Goal: Transaction & Acquisition: Book appointment/travel/reservation

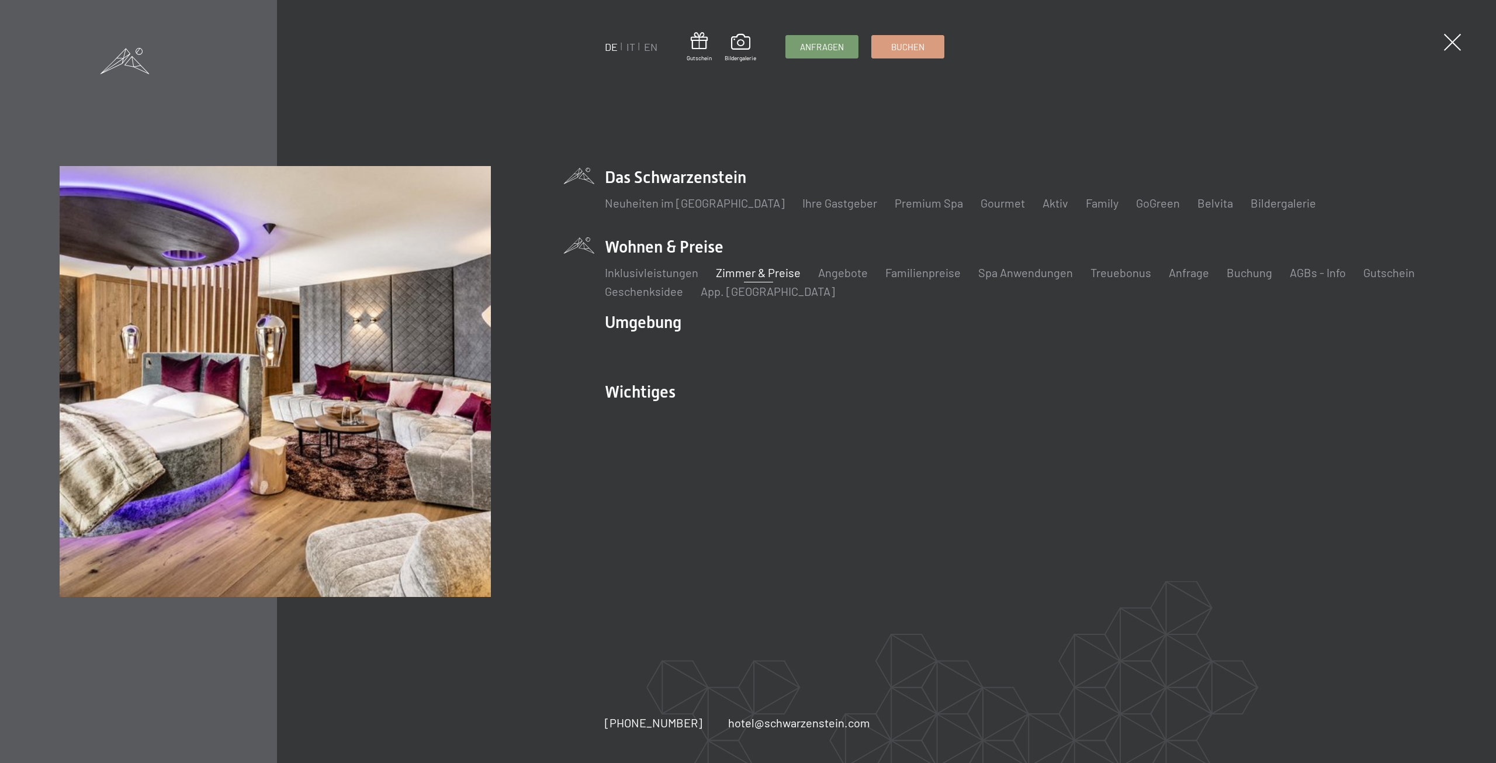
click at [743, 270] on link "Zimmer & Preise" at bounding box center [758, 272] width 85 height 14
click at [919, 274] on link "Familienpreise" at bounding box center [922, 272] width 75 height 14
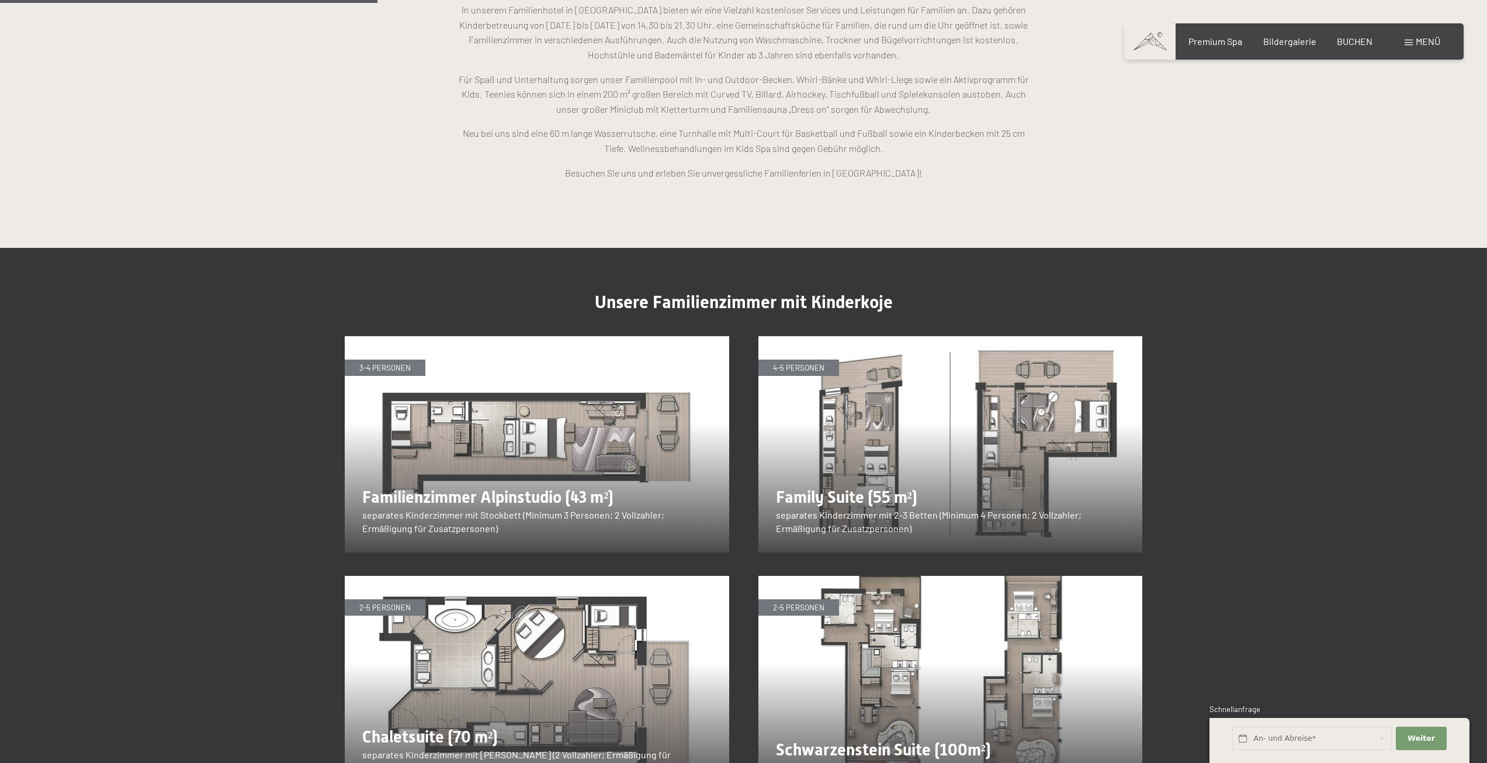
scroll to position [1461, 0]
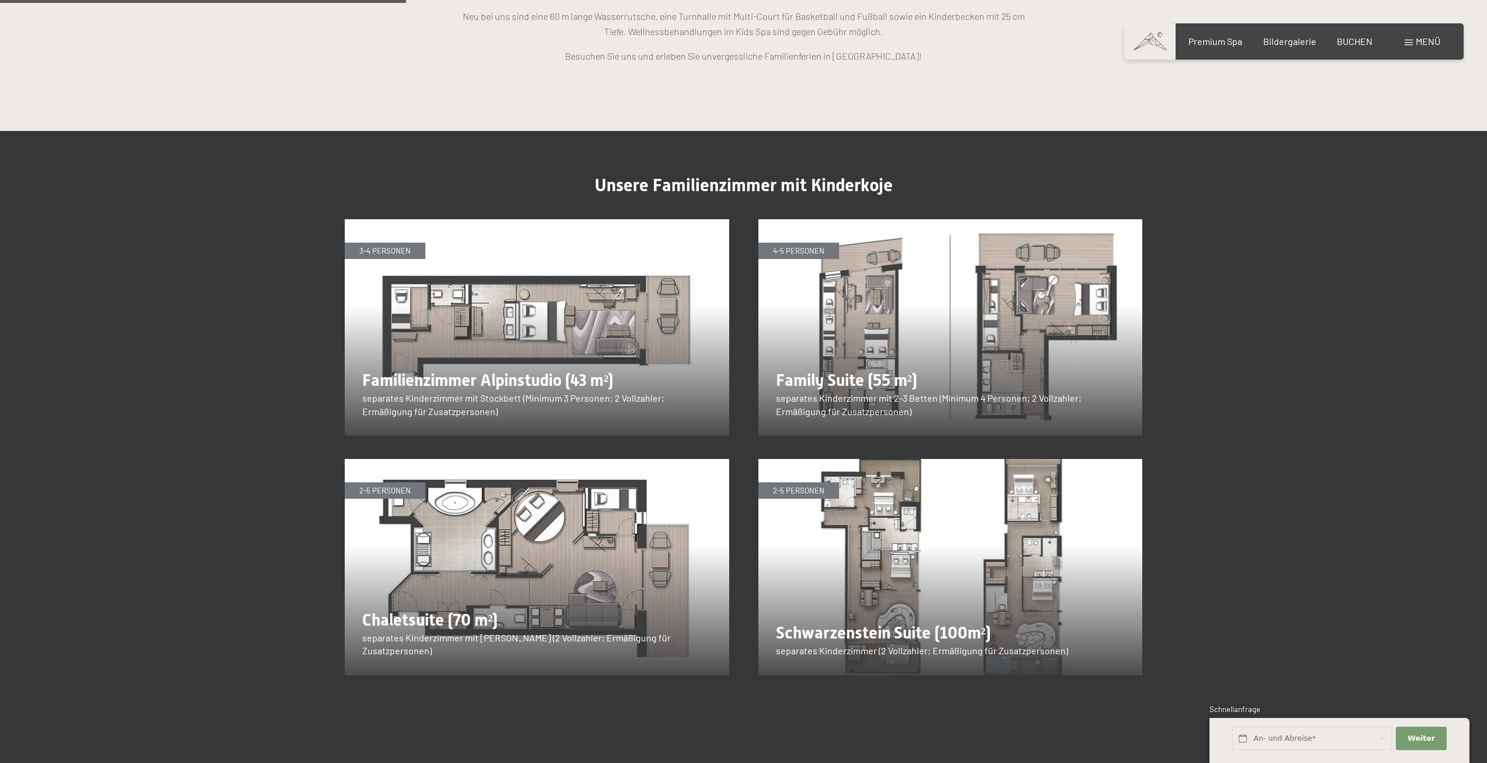
click at [1051, 304] on img at bounding box center [950, 327] width 384 height 216
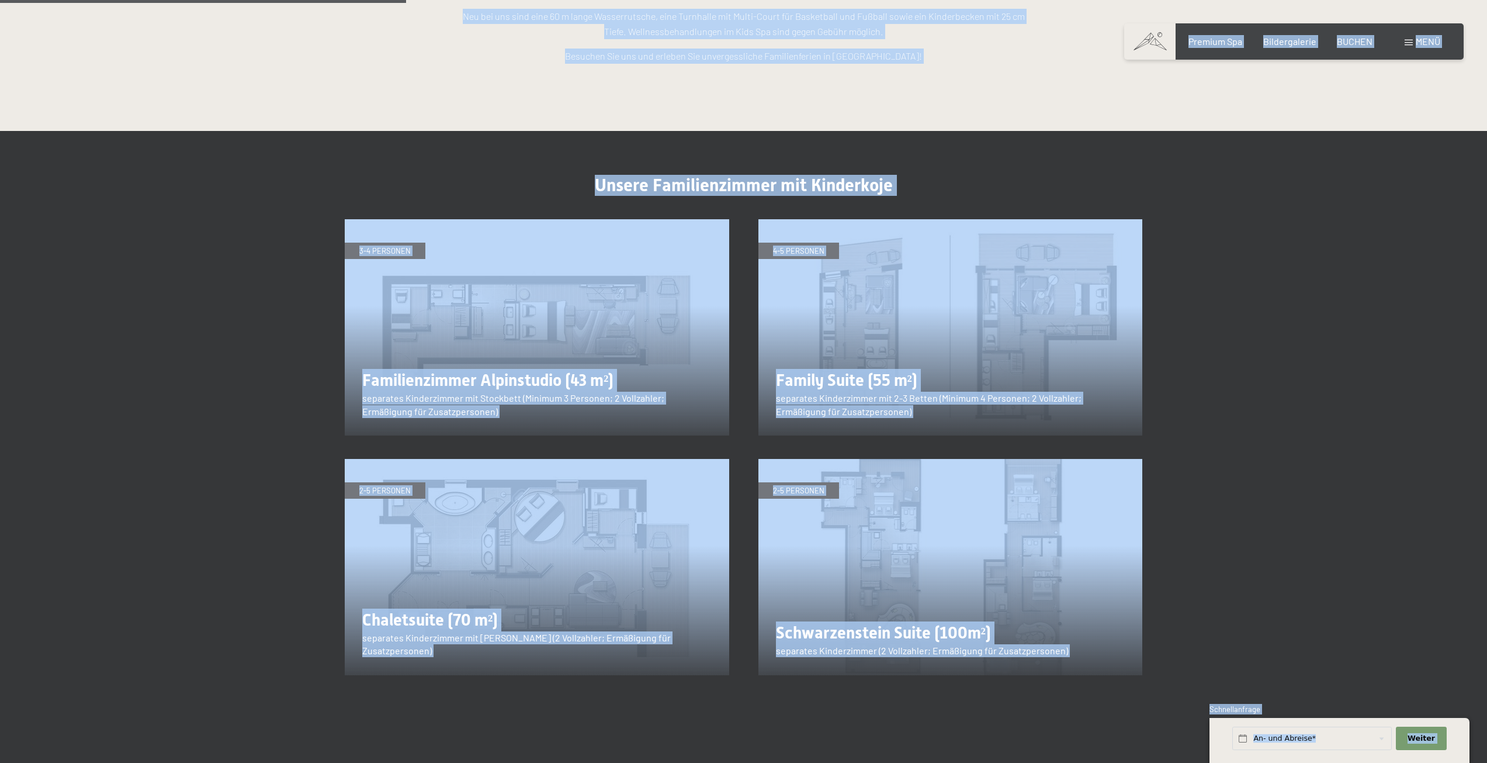
click at [947, 318] on img at bounding box center [950, 327] width 384 height 216
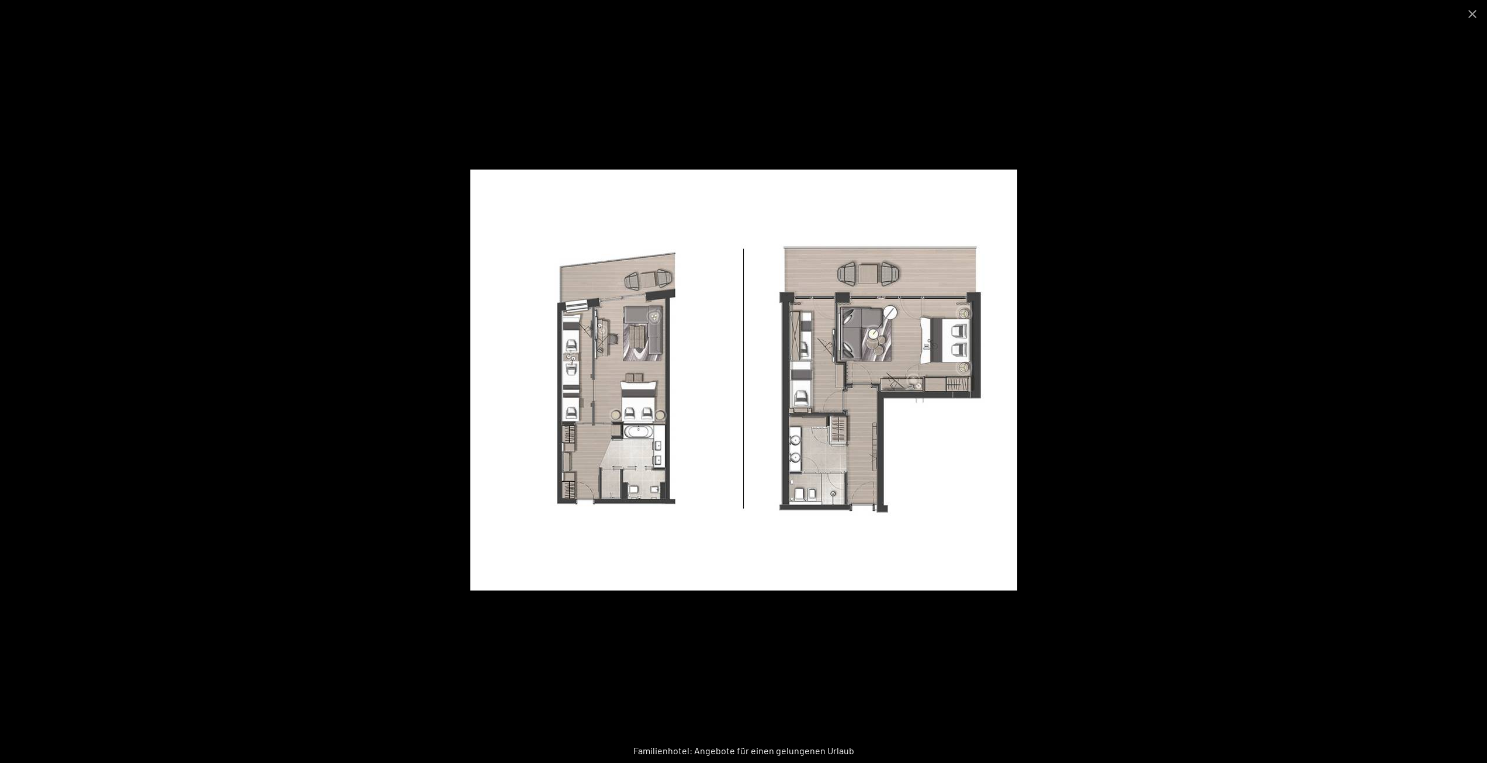
click at [1326, 163] on div at bounding box center [743, 381] width 1487 height 763
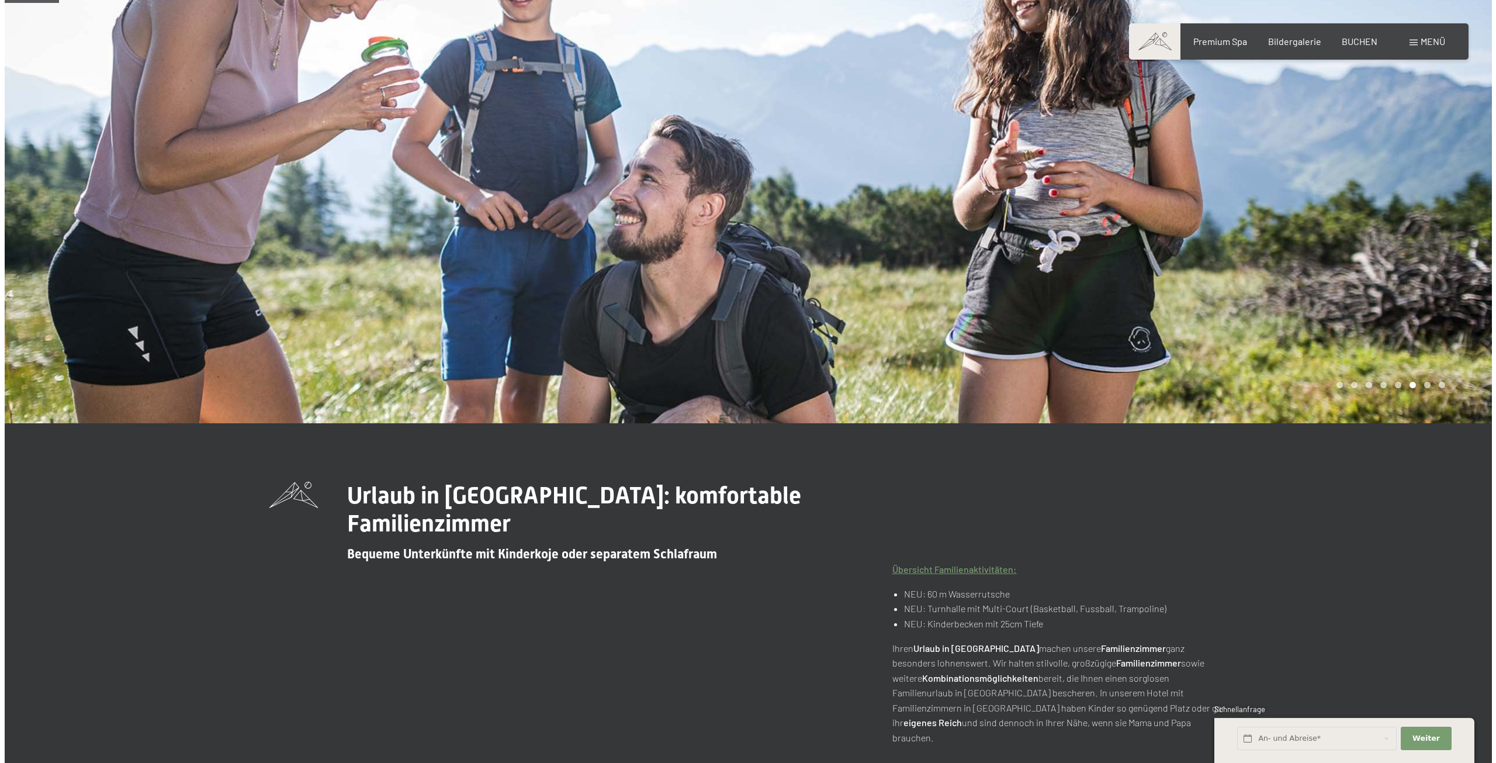
scroll to position [0, 0]
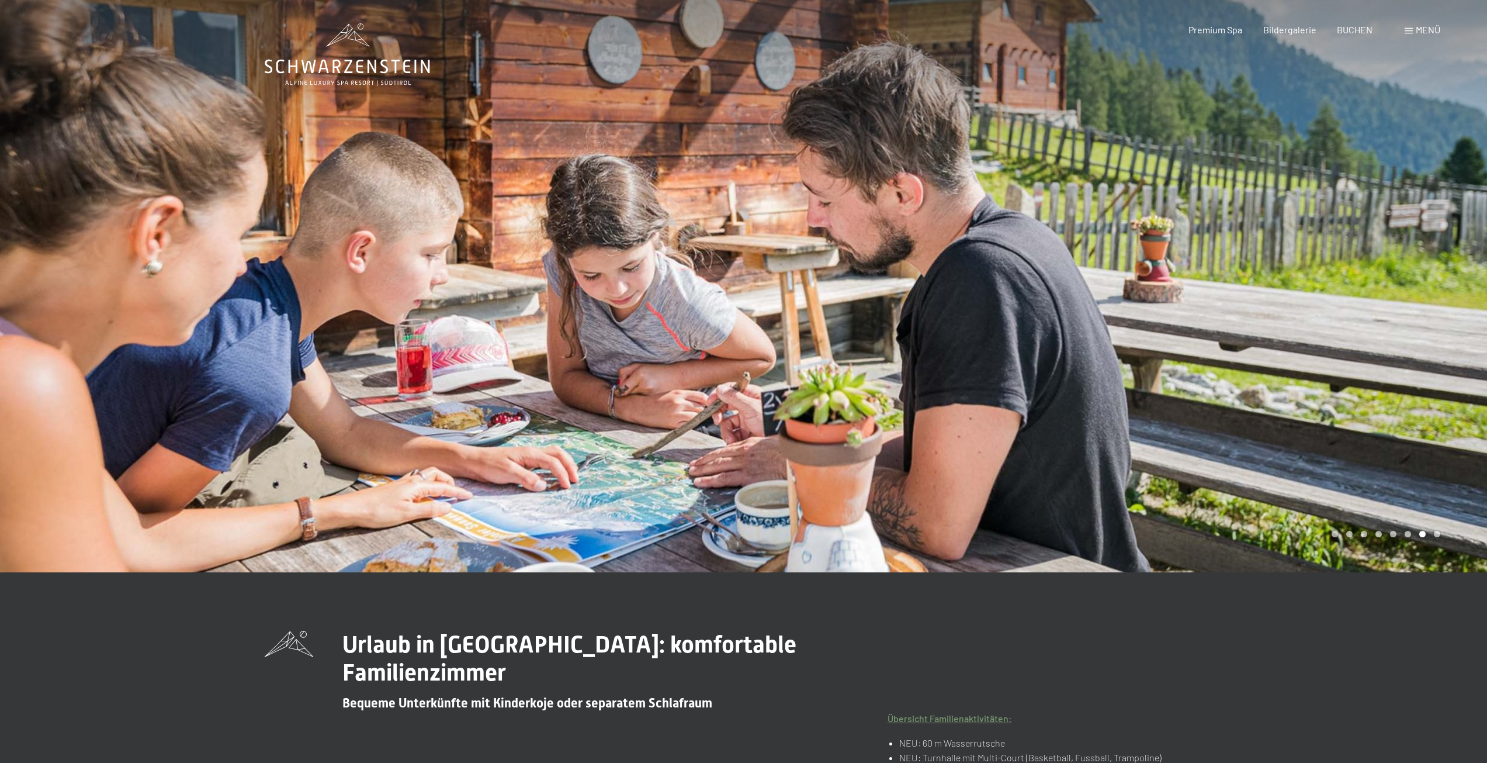
click at [1411, 32] on span at bounding box center [1409, 31] width 8 height 6
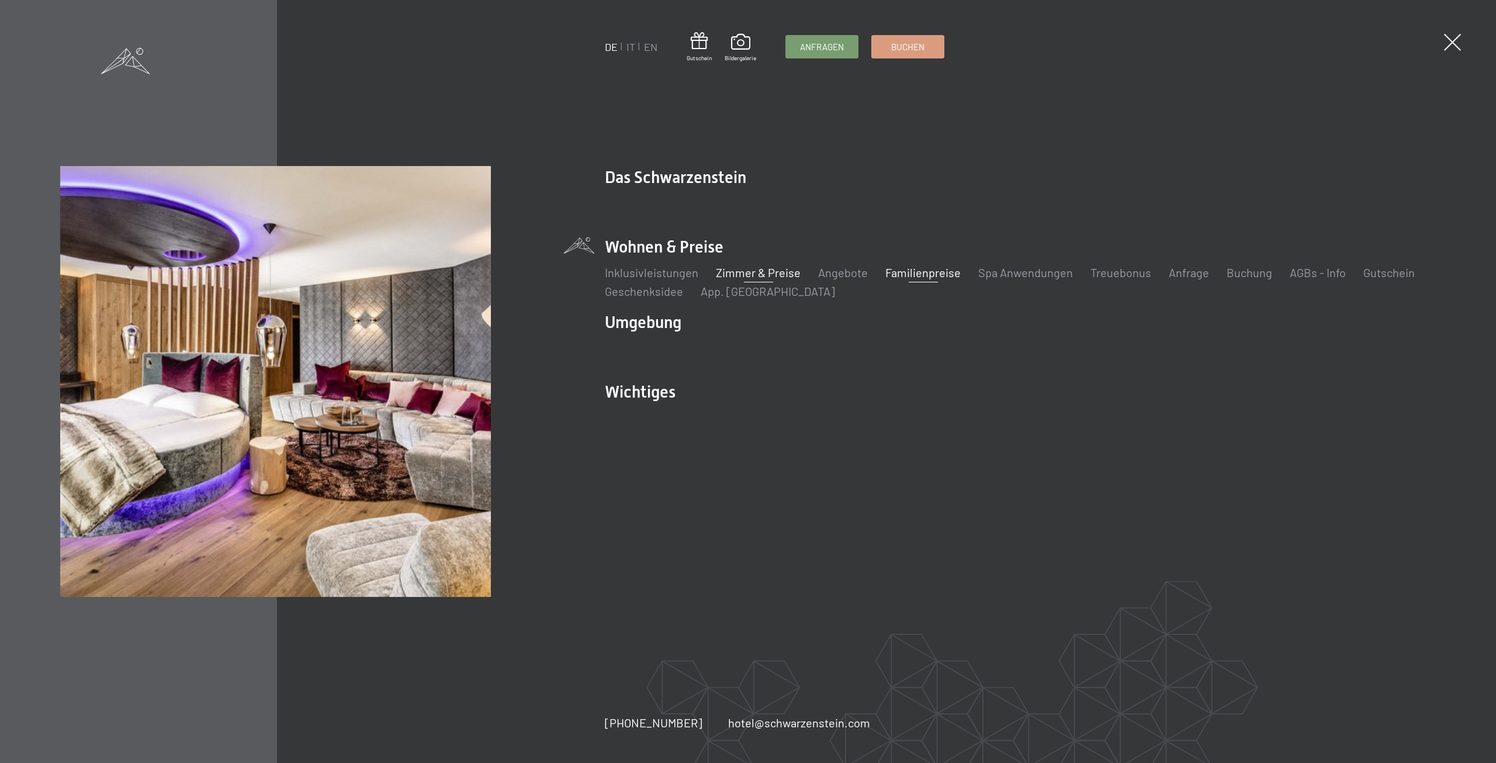
click at [757, 270] on link "Zimmer & Preise" at bounding box center [758, 272] width 85 height 14
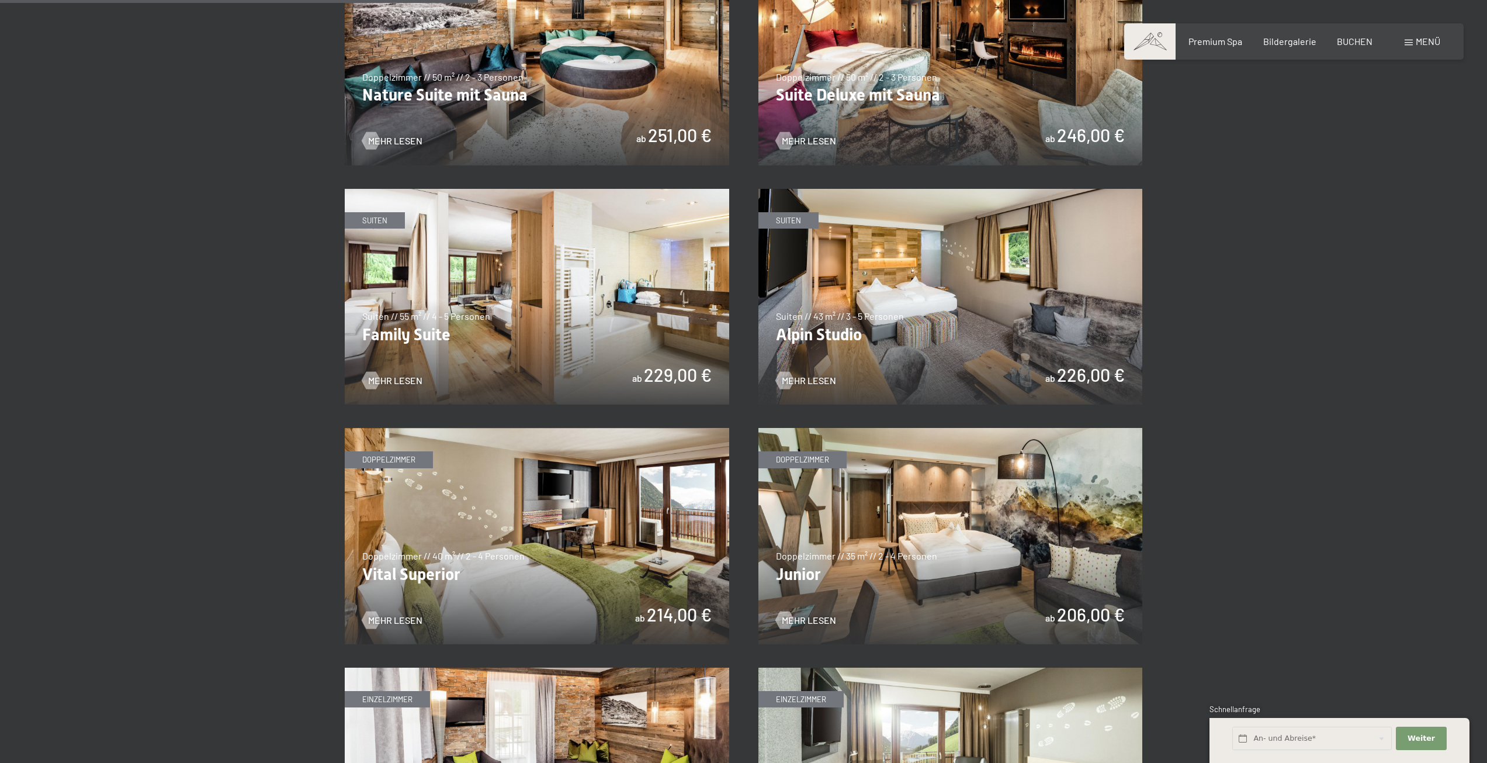
scroll to position [1344, 0]
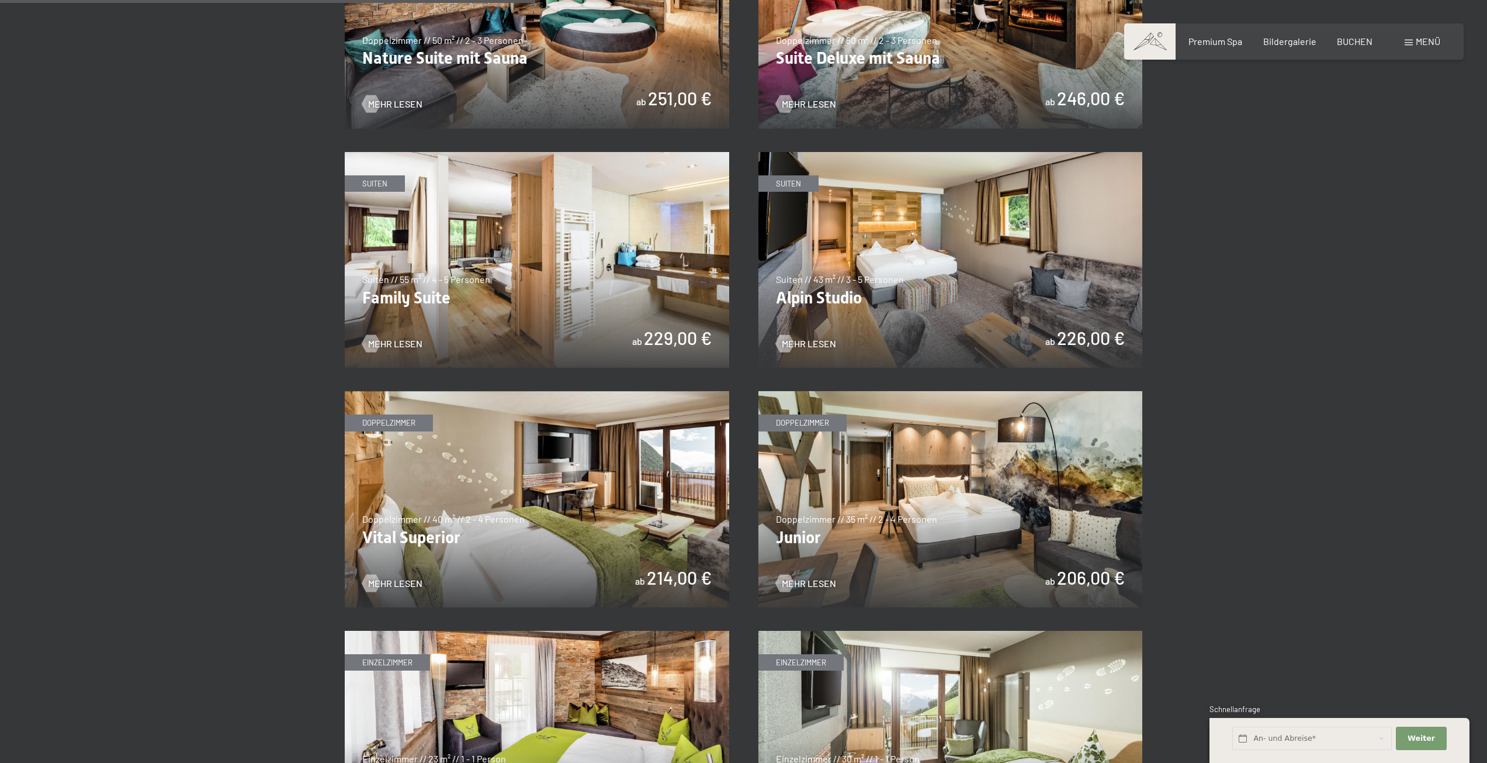
click at [626, 282] on img at bounding box center [537, 260] width 384 height 216
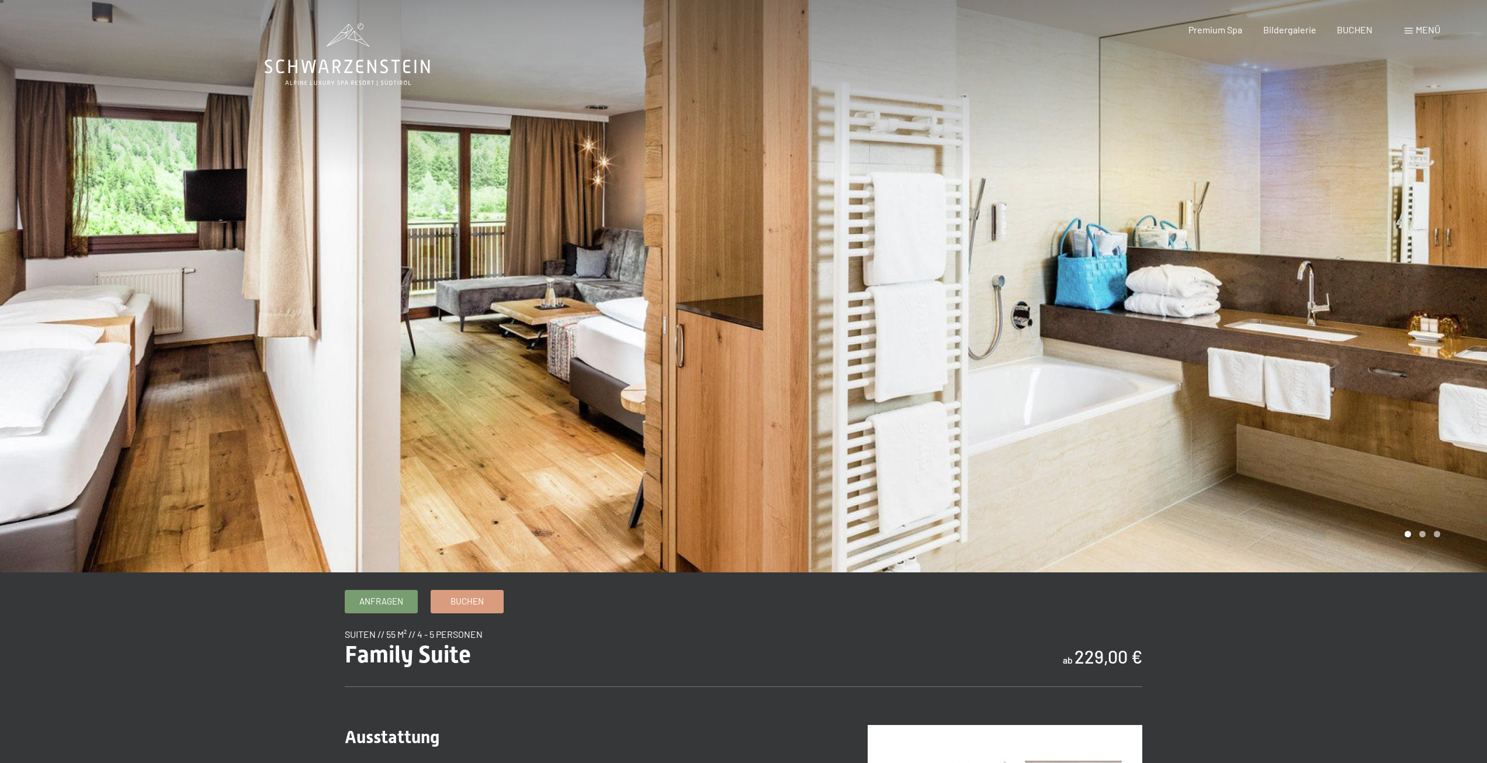
scroll to position [58, 0]
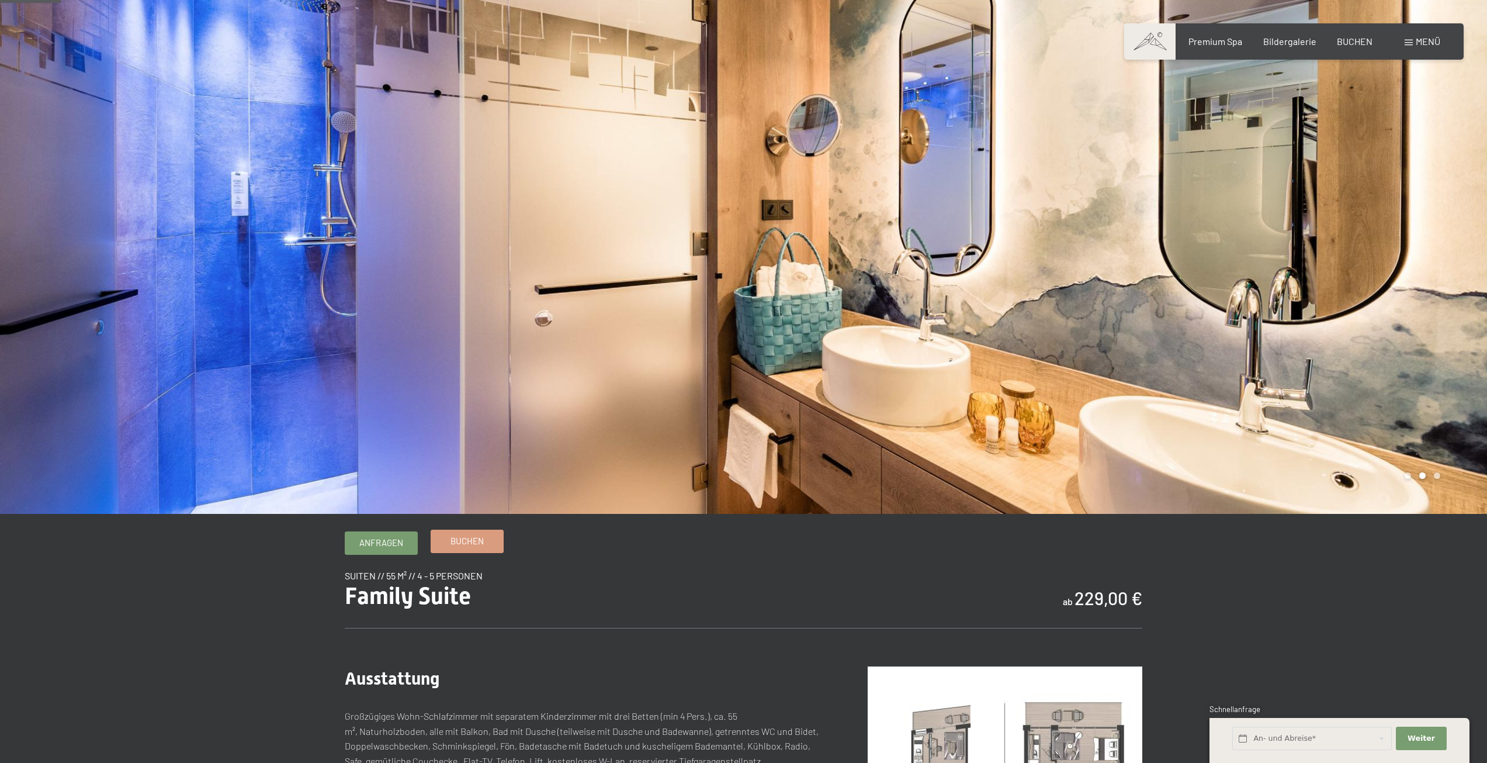
click at [456, 539] on span "Buchen" at bounding box center [467, 541] width 33 height 12
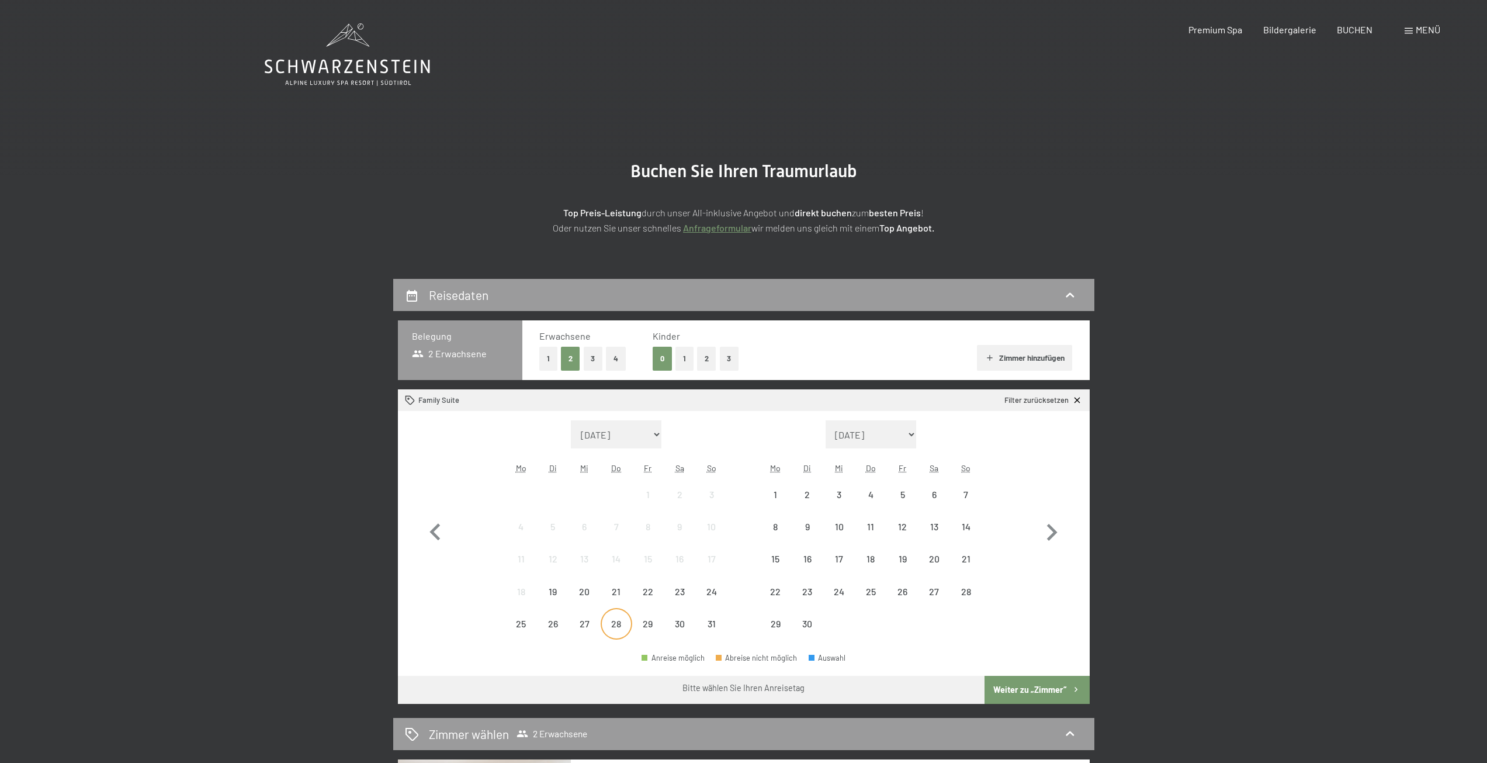
click at [613, 631] on div "28" at bounding box center [616, 633] width 29 height 29
click at [711, 626] on div "31" at bounding box center [711, 633] width 29 height 29
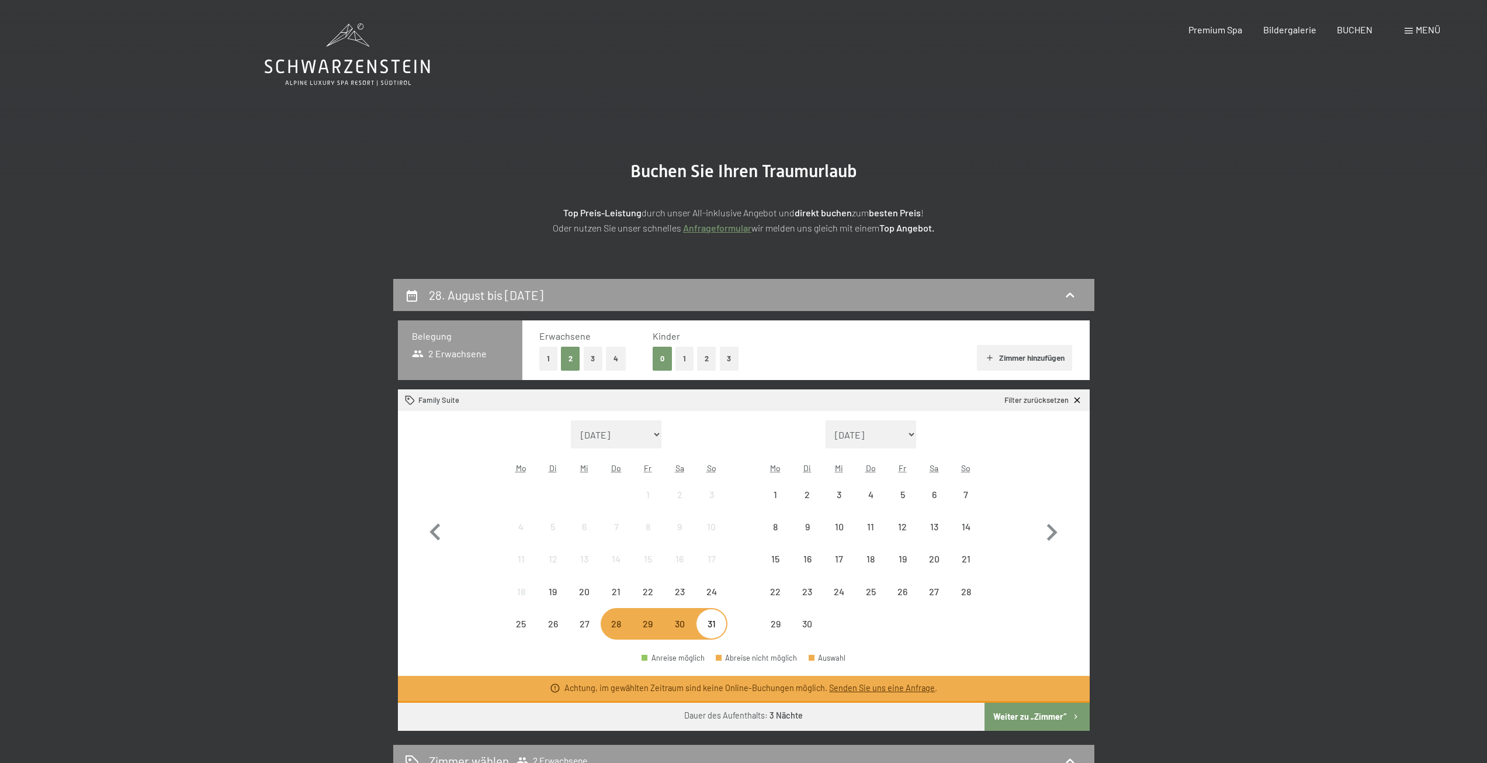
click at [892, 652] on div "Anreise möglich Abreise nicht möglich Auswahl" at bounding box center [744, 662] width 692 height 26
click at [873, 497] on div "4" at bounding box center [870, 504] width 29 height 29
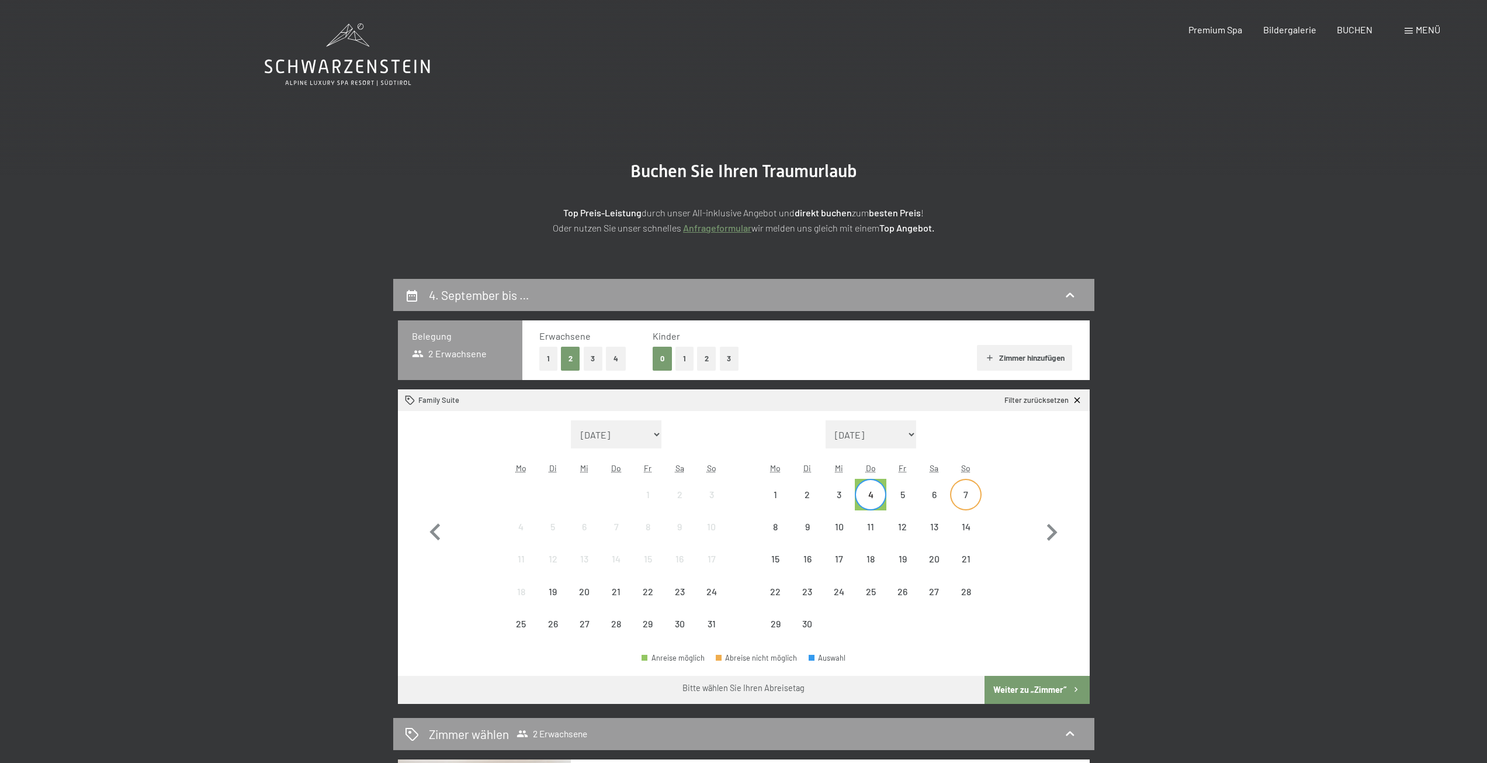
click at [962, 494] on div "7" at bounding box center [965, 504] width 29 height 29
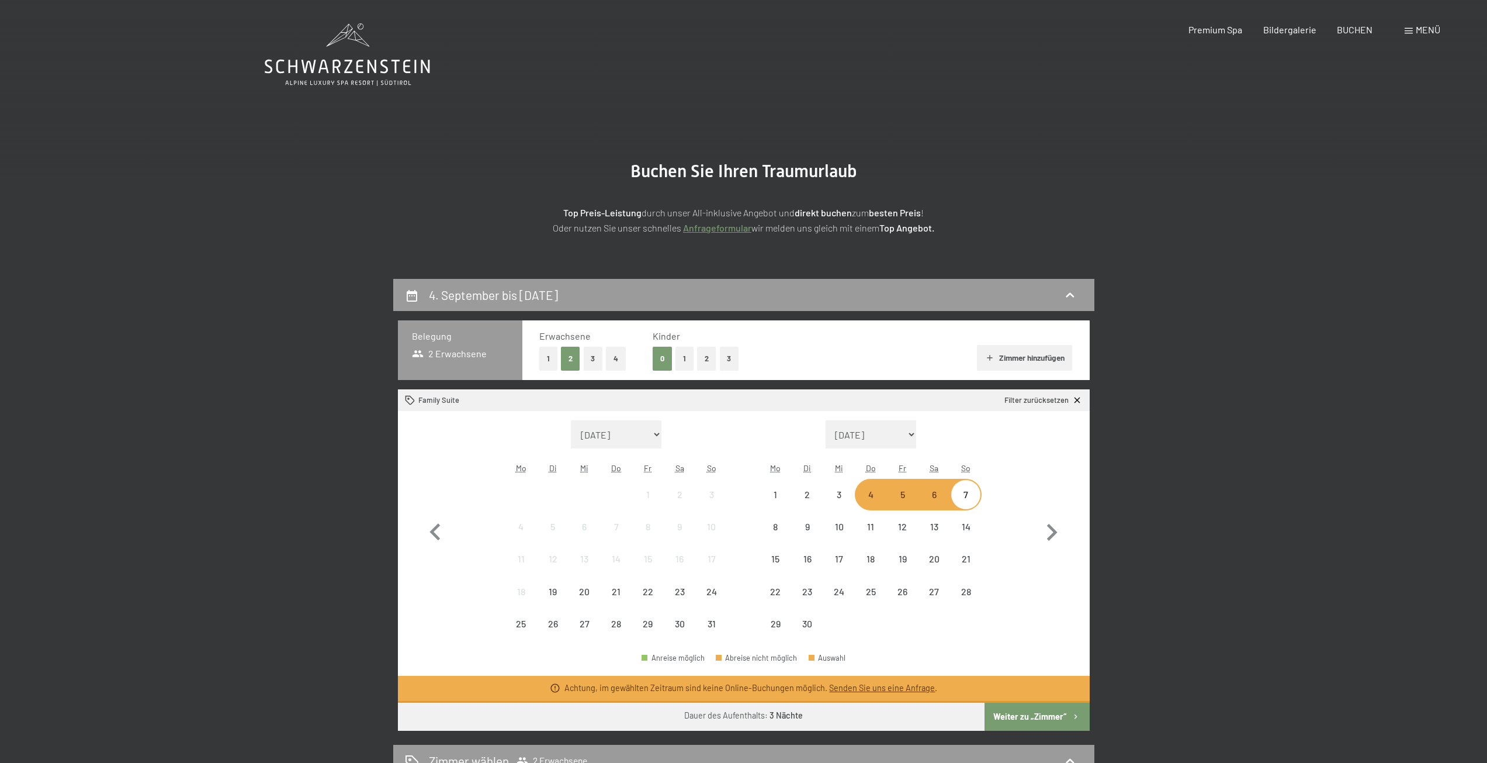
click at [1278, 401] on div "4. September bis 7. September 2025 Belegung 2 Erwachsene Erwachsene 1 2 3 4 Kin…" at bounding box center [743, 632] width 1487 height 706
click at [1176, 166] on section "Buchen Sie Ihren Traumurlaub Top Preis-Leistung durch unser All-inklusive Angeb…" at bounding box center [743, 198] width 1487 height 162
click at [1081, 395] on link "Filter zurücksetzen" at bounding box center [1043, 400] width 78 height 11
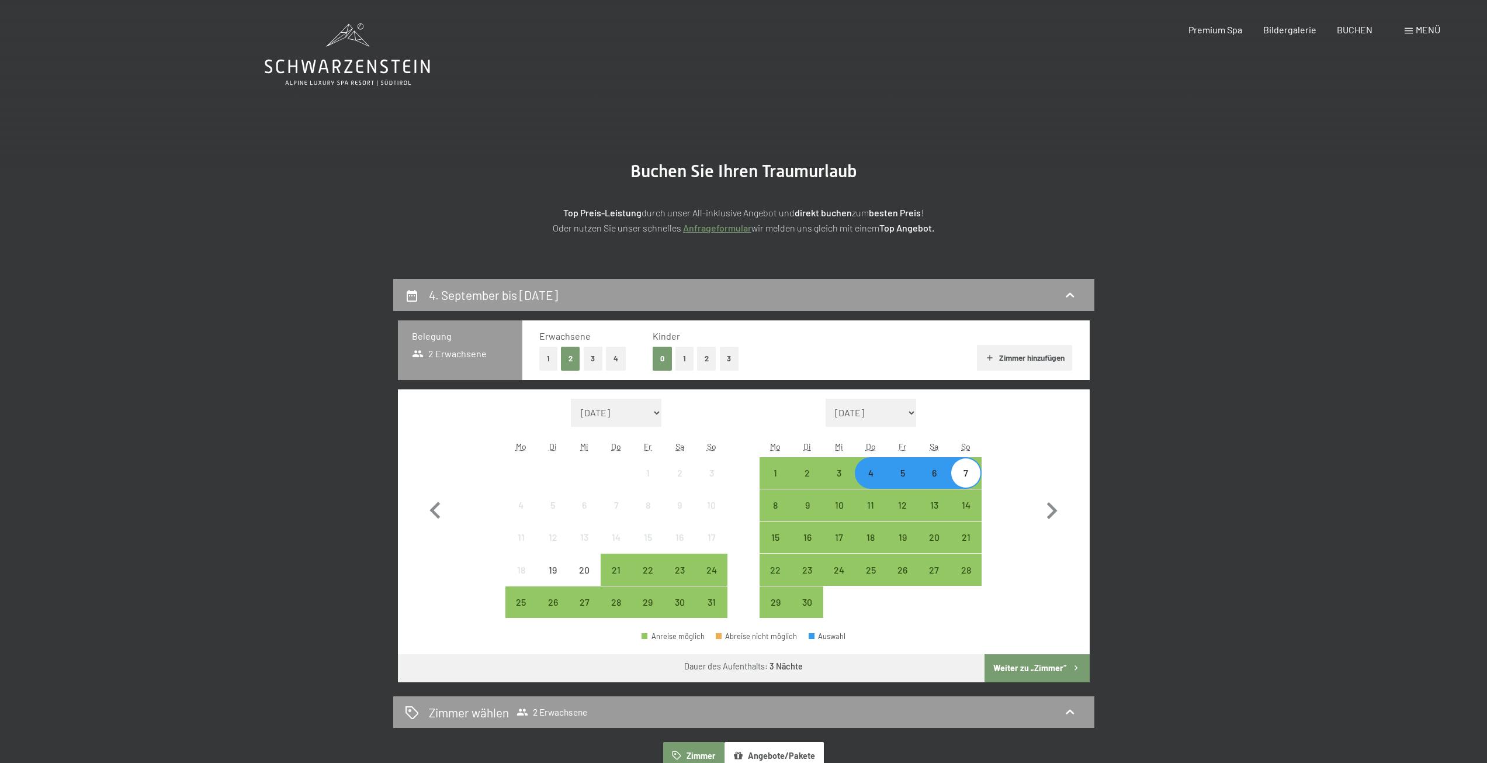
click at [878, 470] on div "4" at bounding box center [870, 482] width 29 height 29
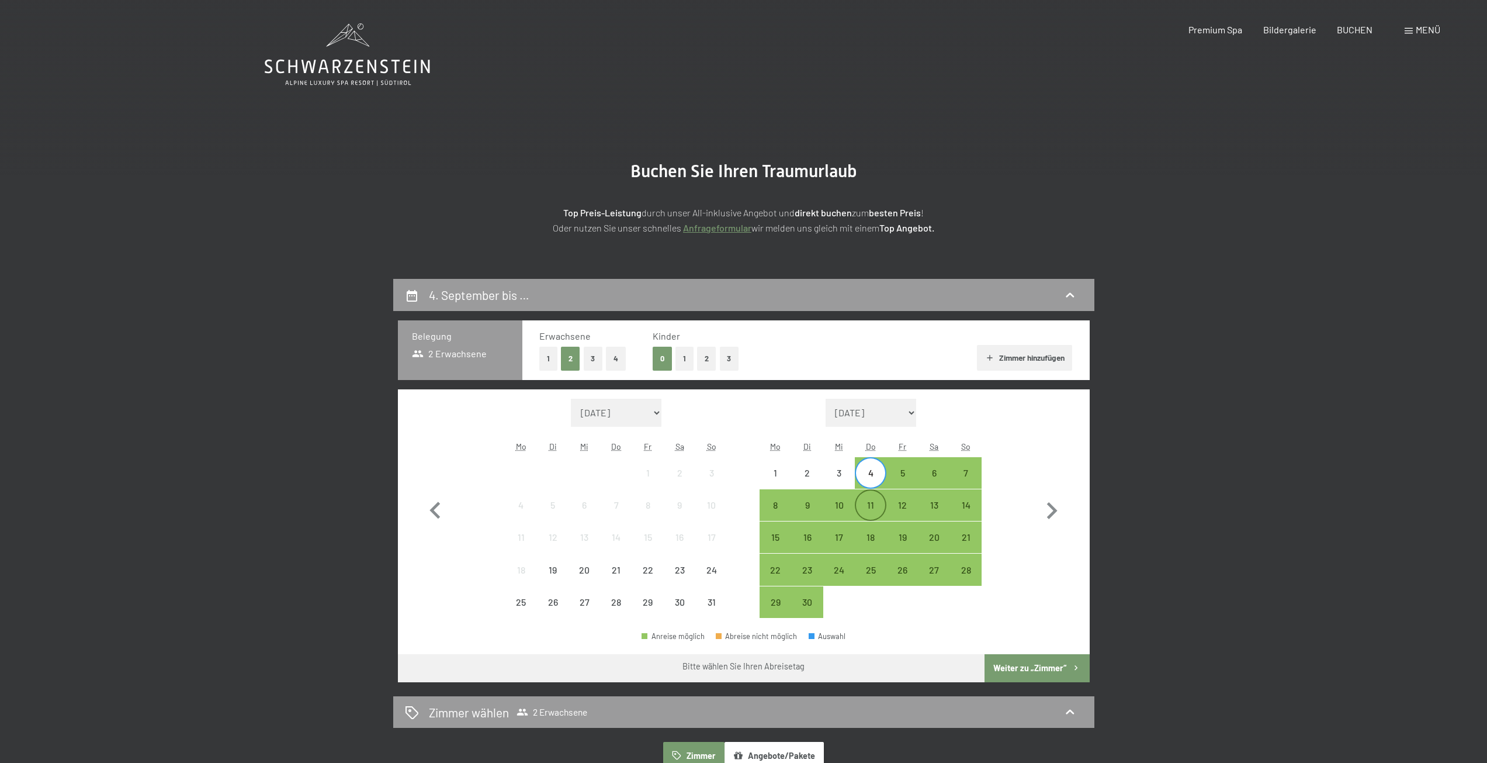
click at [881, 505] on div "11" at bounding box center [870, 514] width 29 height 29
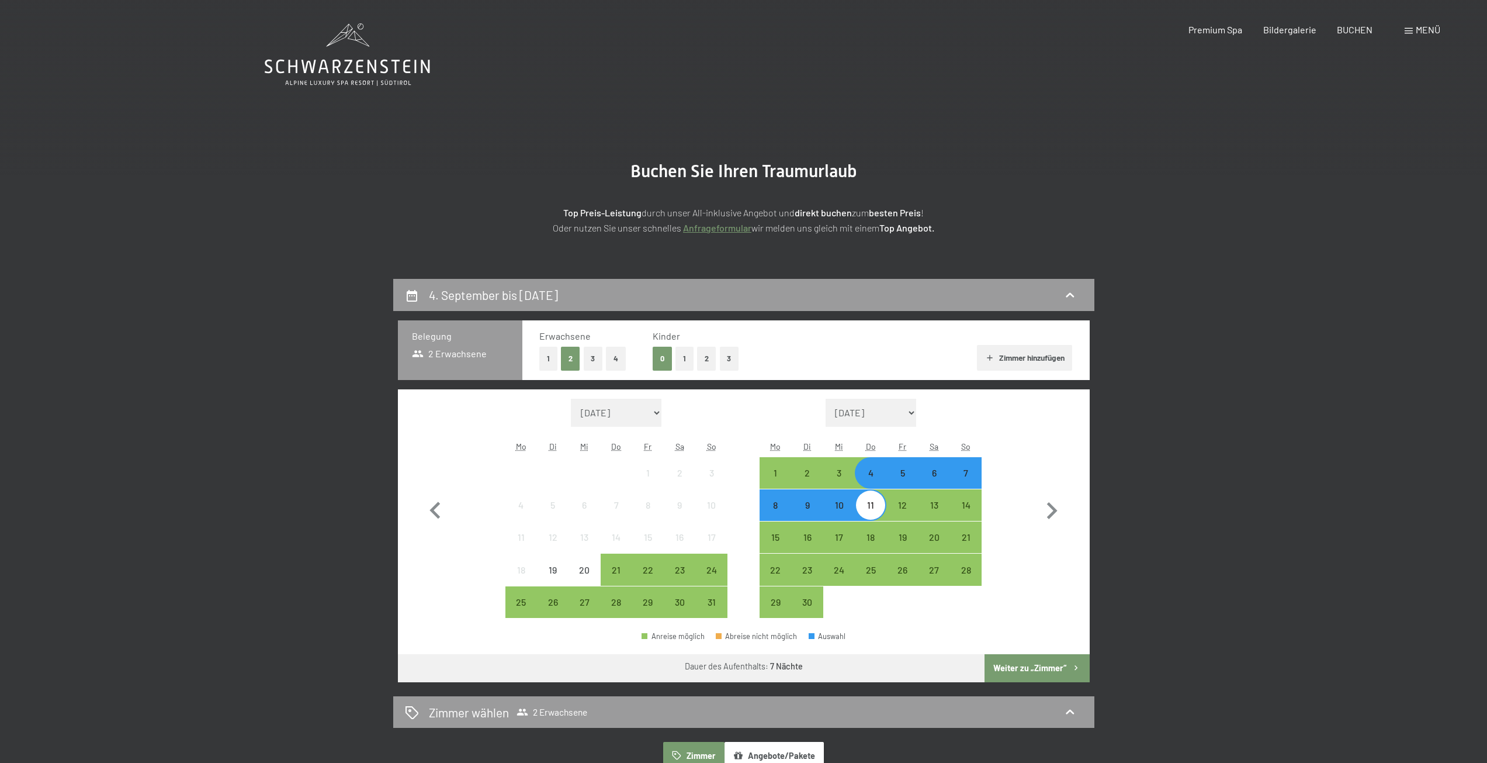
click at [1045, 668] on button "Weiter zu „Zimmer“" at bounding box center [1037, 668] width 105 height 28
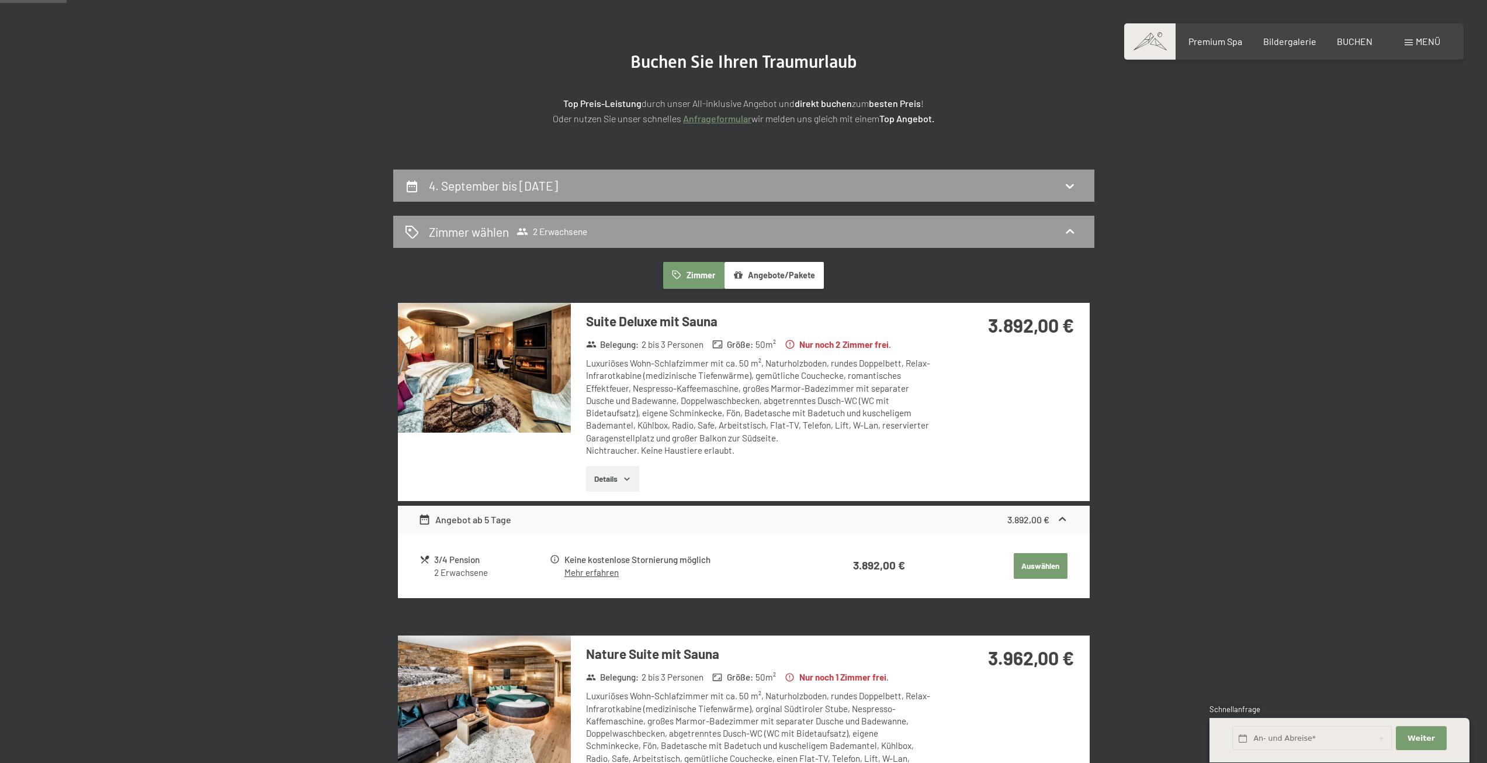
scroll to position [103, 0]
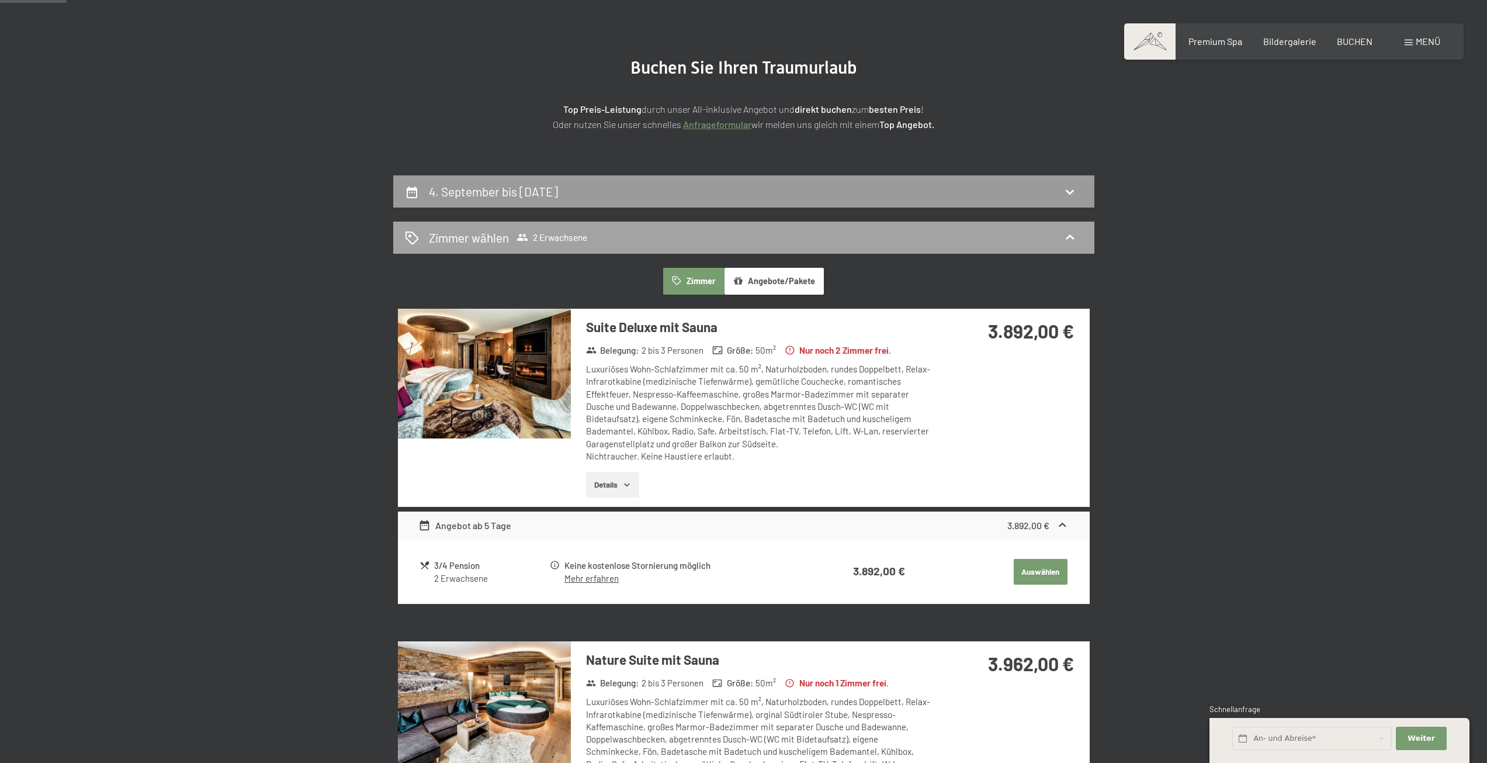
click at [1074, 232] on icon at bounding box center [1070, 237] width 14 height 14
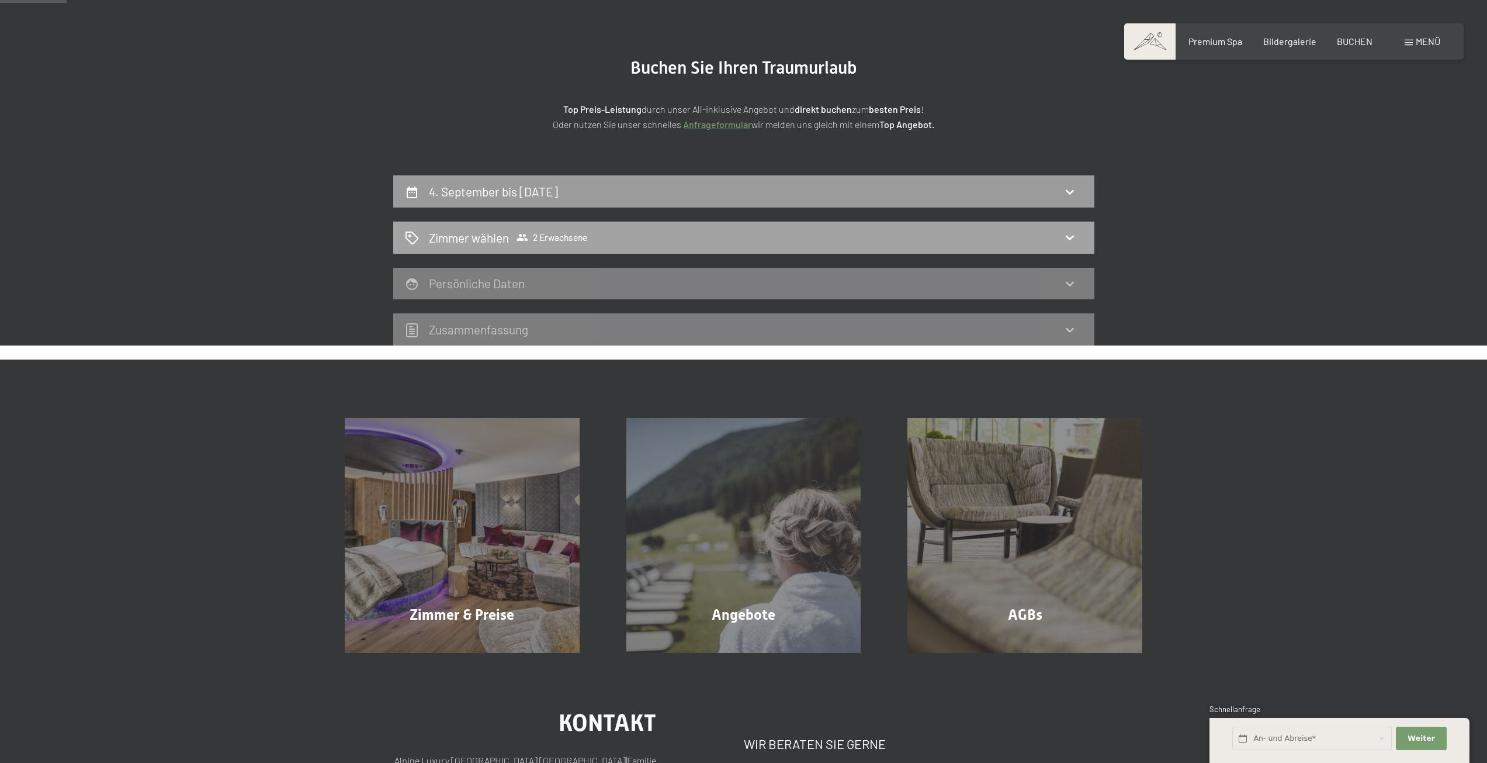
click at [1061, 231] on div "Zimmer wählen 2 Erwachsene" at bounding box center [744, 237] width 678 height 17
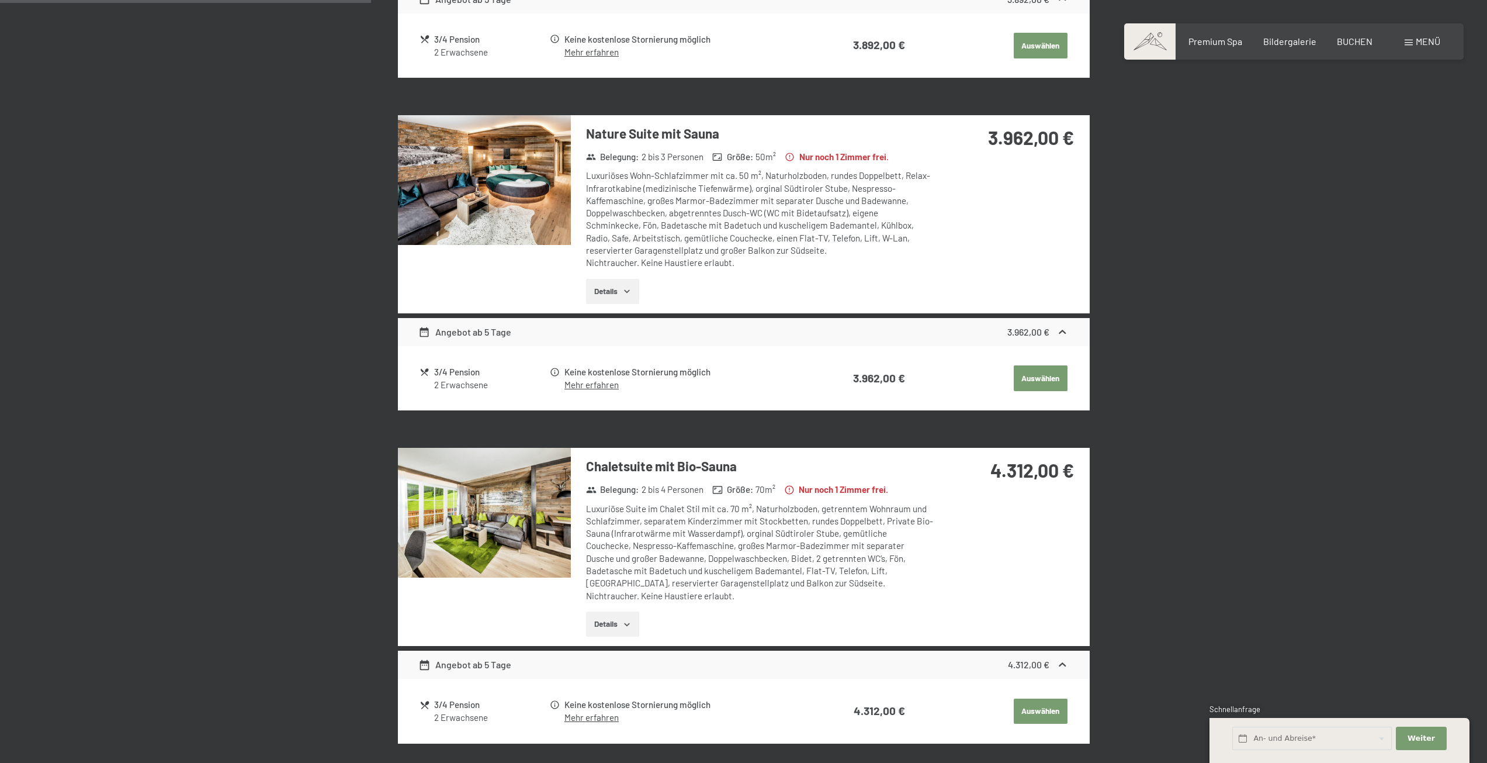
scroll to position [0, 0]
